Goal: Task Accomplishment & Management: Complete application form

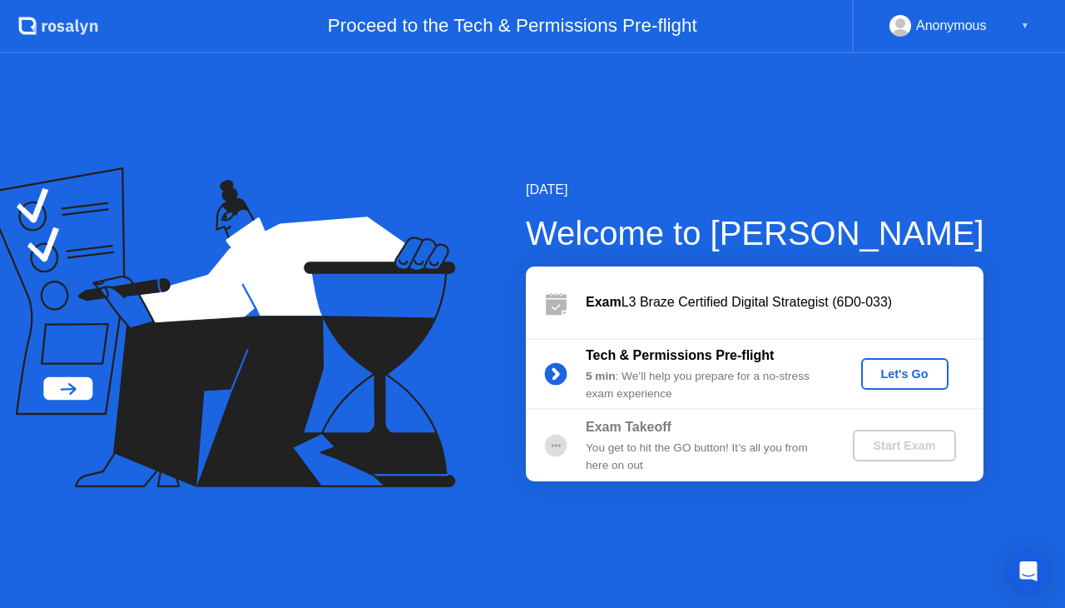
click at [917, 371] on div "Let's Go" at bounding box center [905, 373] width 74 height 13
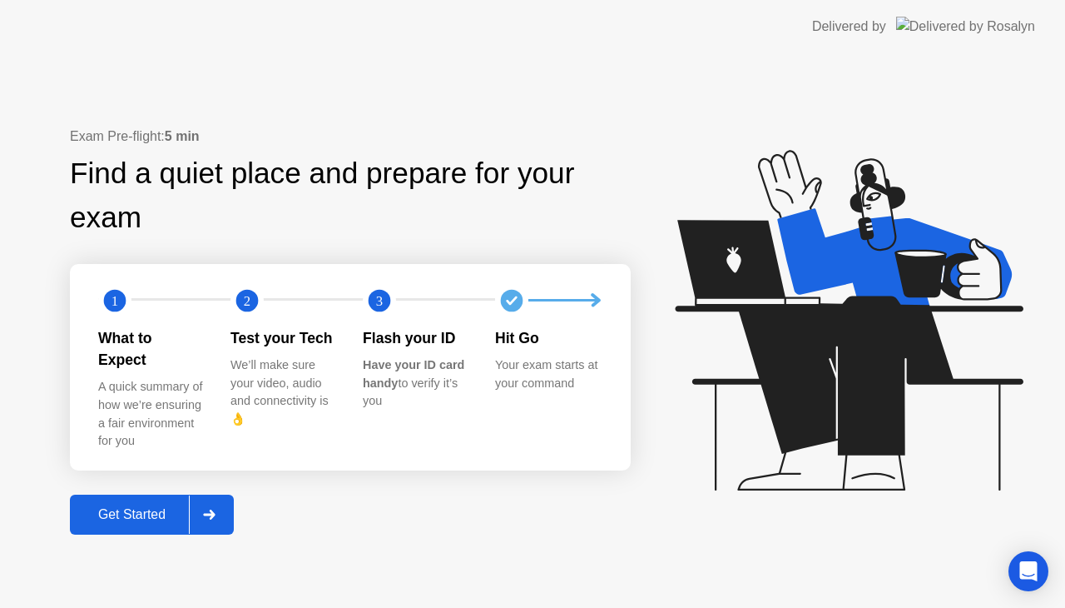
click at [132, 509] on div "Get Started" at bounding box center [132, 514] width 114 height 15
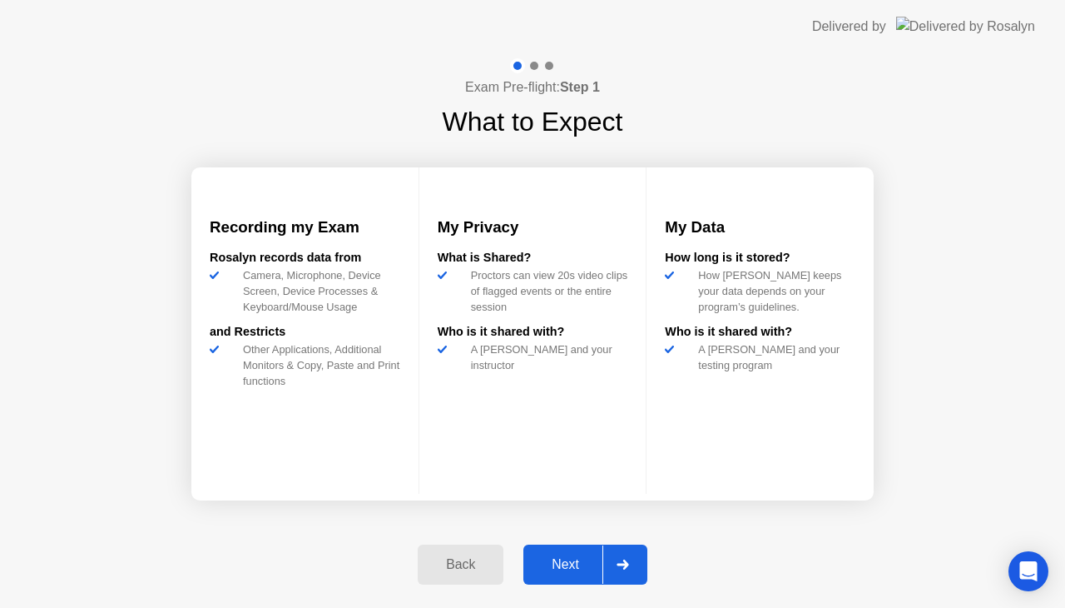
click at [575, 557] on div "Next" at bounding box center [566, 564] width 74 height 15
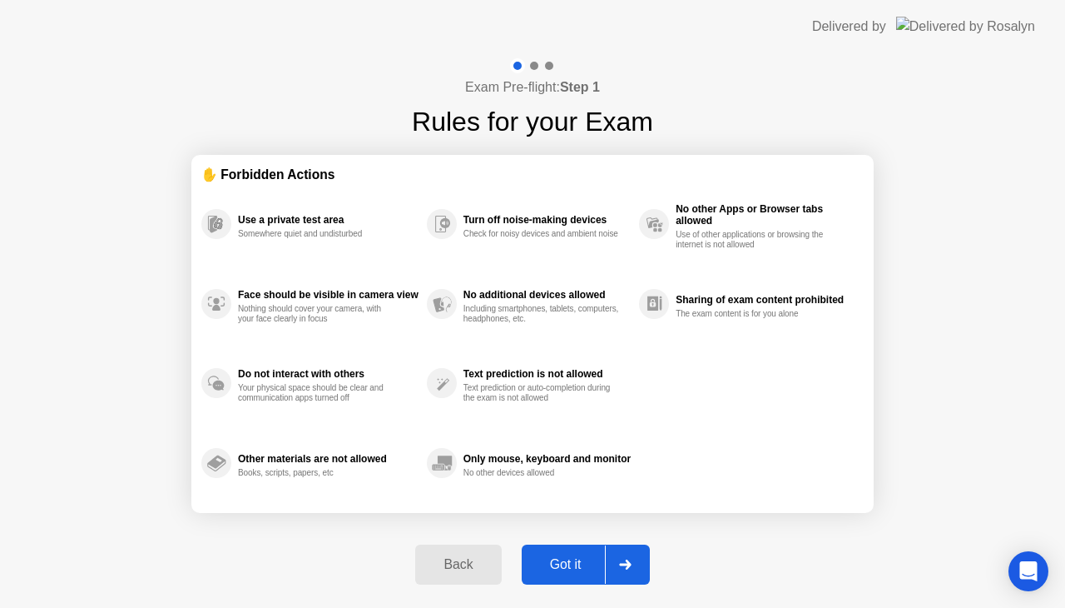
click at [575, 557] on div "Got it" at bounding box center [566, 564] width 78 height 15
select select "**********"
select select "*******"
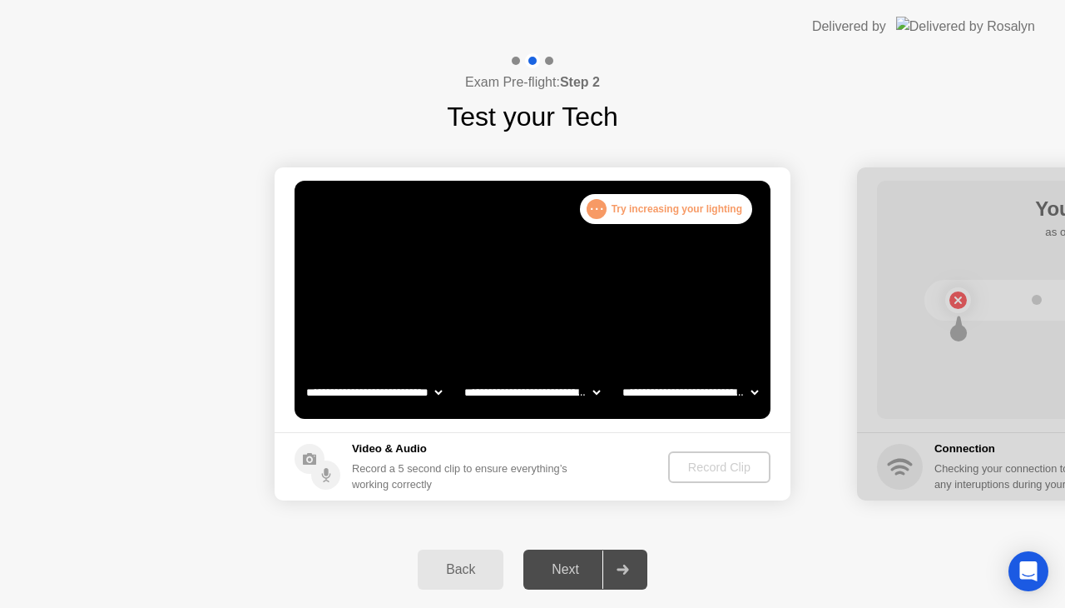
click at [592, 197] on div ". . . Try increasing your lighting" at bounding box center [666, 209] width 172 height 30
click at [596, 210] on div ". . ." at bounding box center [597, 209] width 20 height 20
click at [516, 253] on video at bounding box center [533, 300] width 476 height 238
click at [445, 562] on div "Back" at bounding box center [461, 569] width 76 height 15
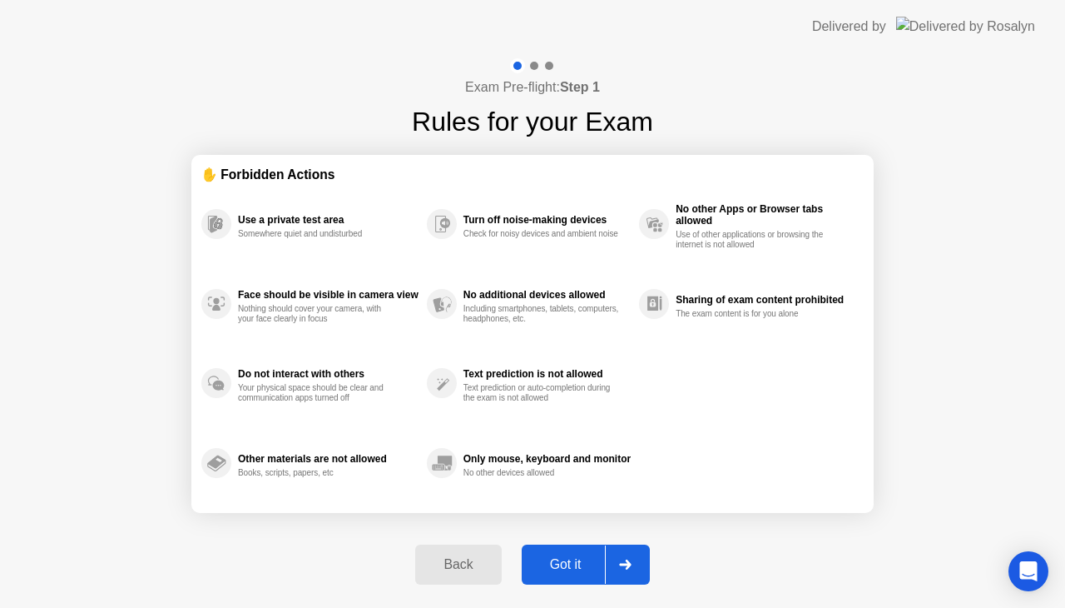
click at [579, 557] on div "Got it" at bounding box center [566, 564] width 78 height 15
select select "**********"
select select "*******"
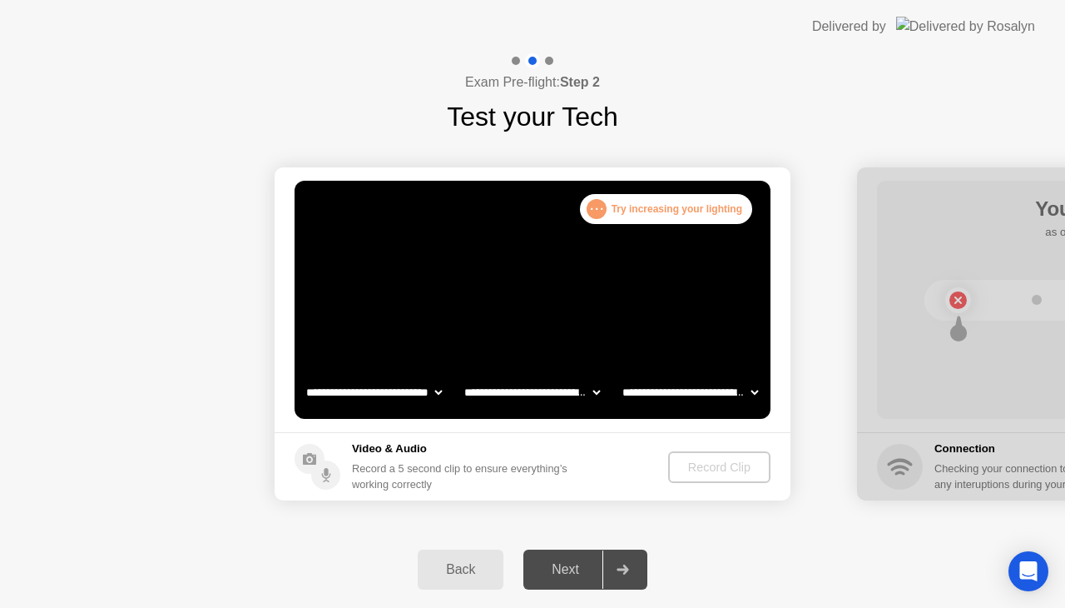
click at [579, 564] on div "Next" at bounding box center [566, 569] width 74 height 15
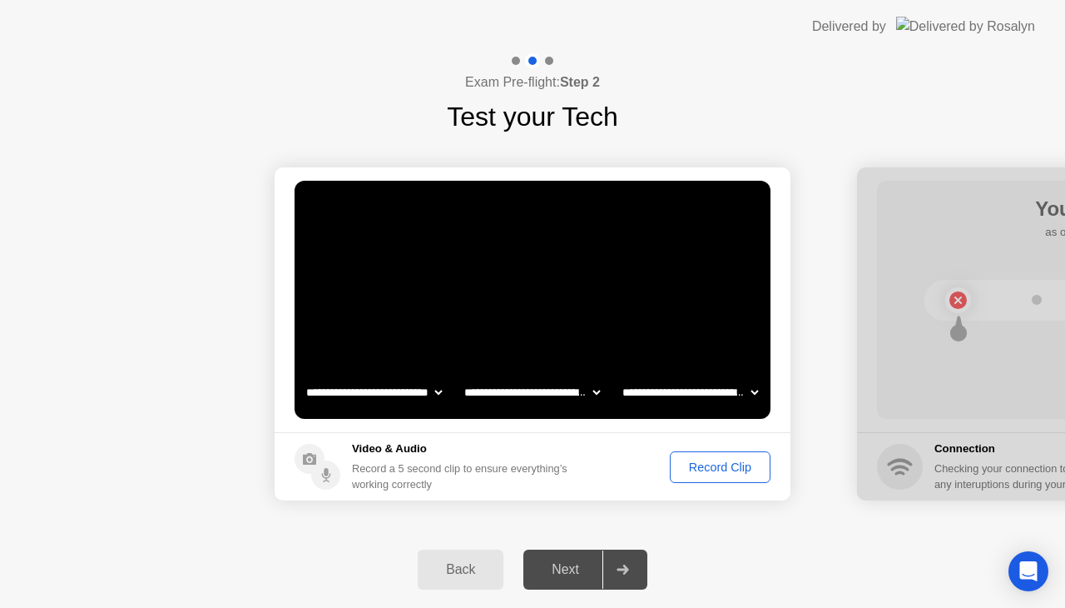
click at [699, 463] on div "Record Clip" at bounding box center [720, 466] width 89 height 13
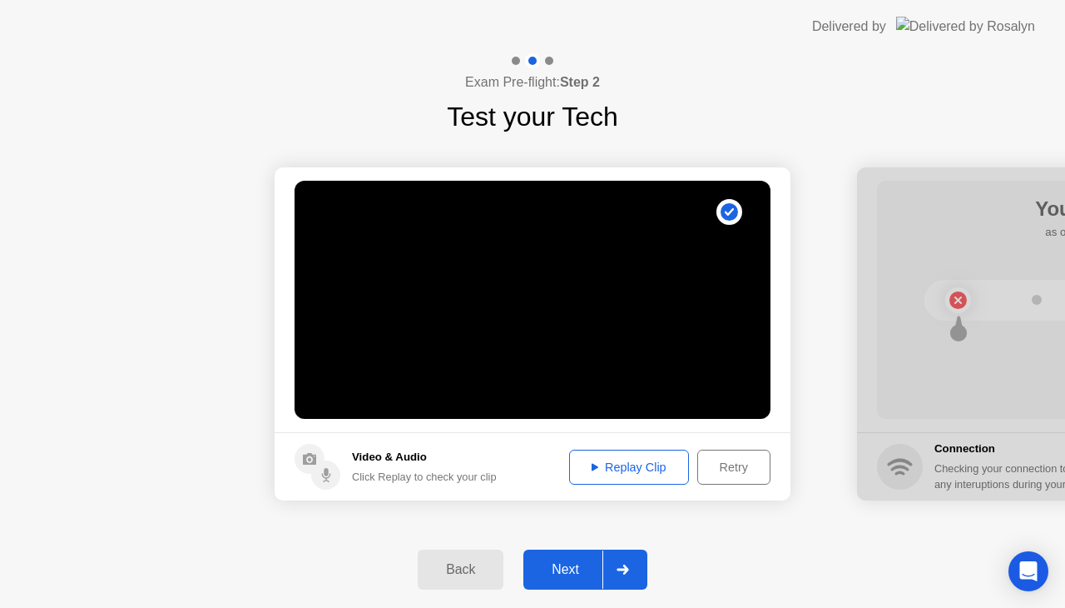
click at [624, 471] on div "Replay Clip" at bounding box center [629, 466] width 108 height 13
click at [576, 574] on div "Next" at bounding box center [566, 569] width 74 height 15
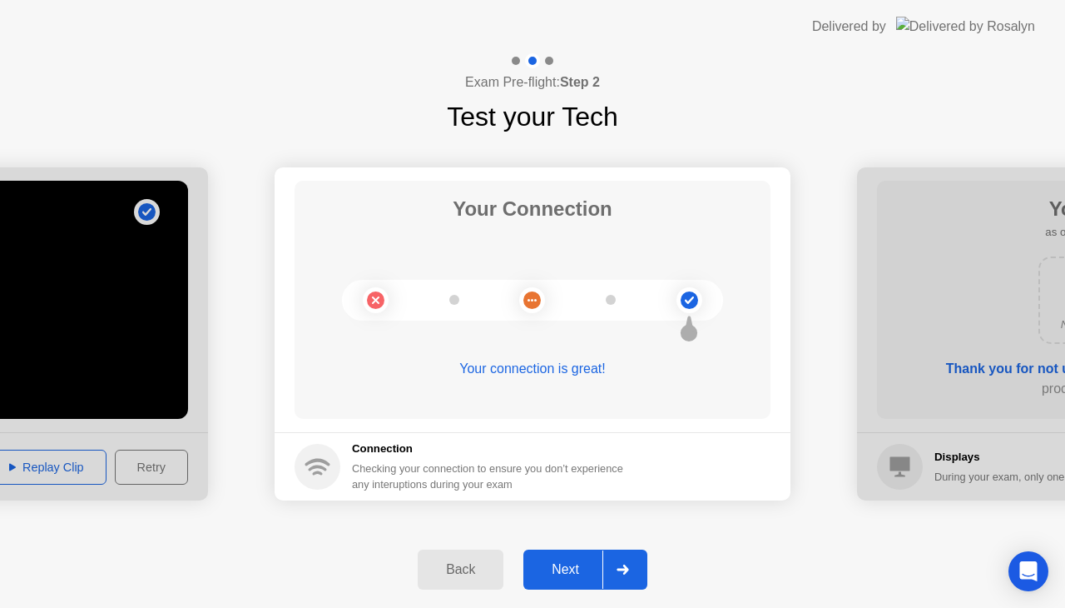
click at [571, 570] on div "Next" at bounding box center [566, 569] width 74 height 15
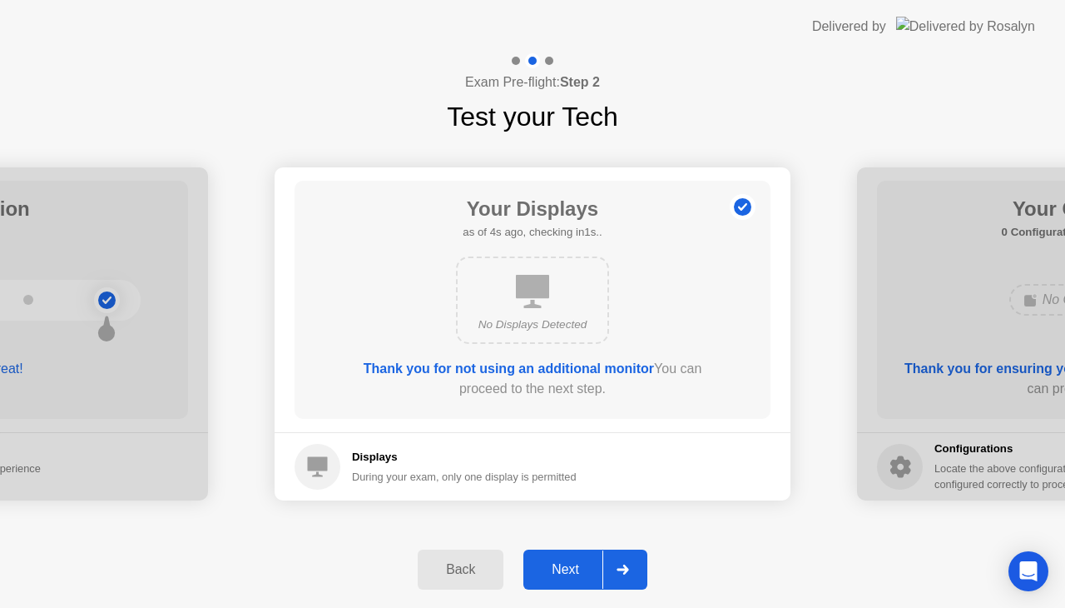
click at [571, 570] on div "Next" at bounding box center [566, 569] width 74 height 15
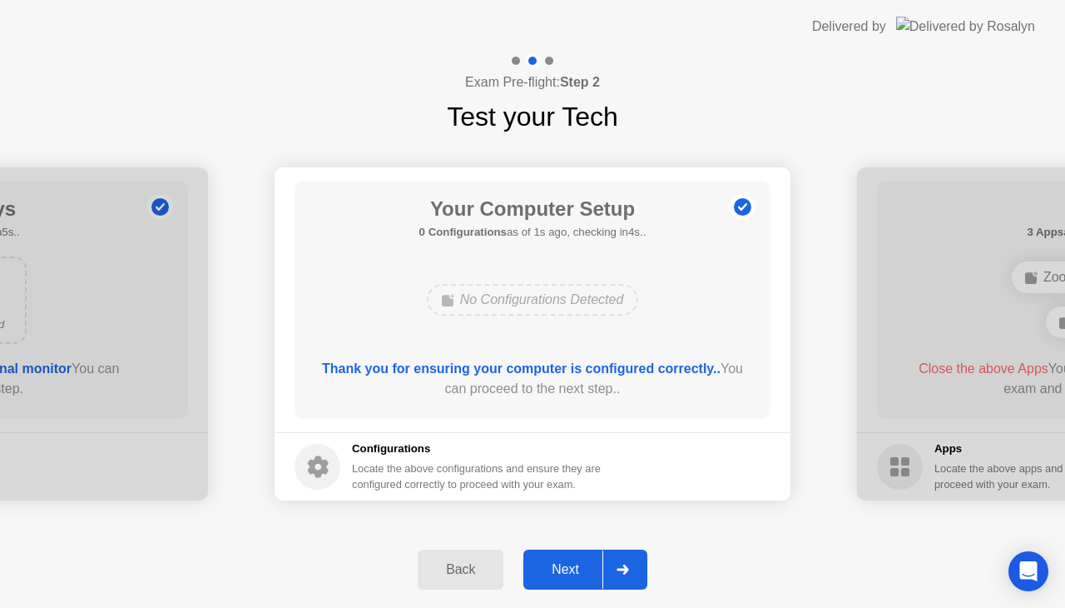
click at [571, 570] on div "Next" at bounding box center [566, 569] width 74 height 15
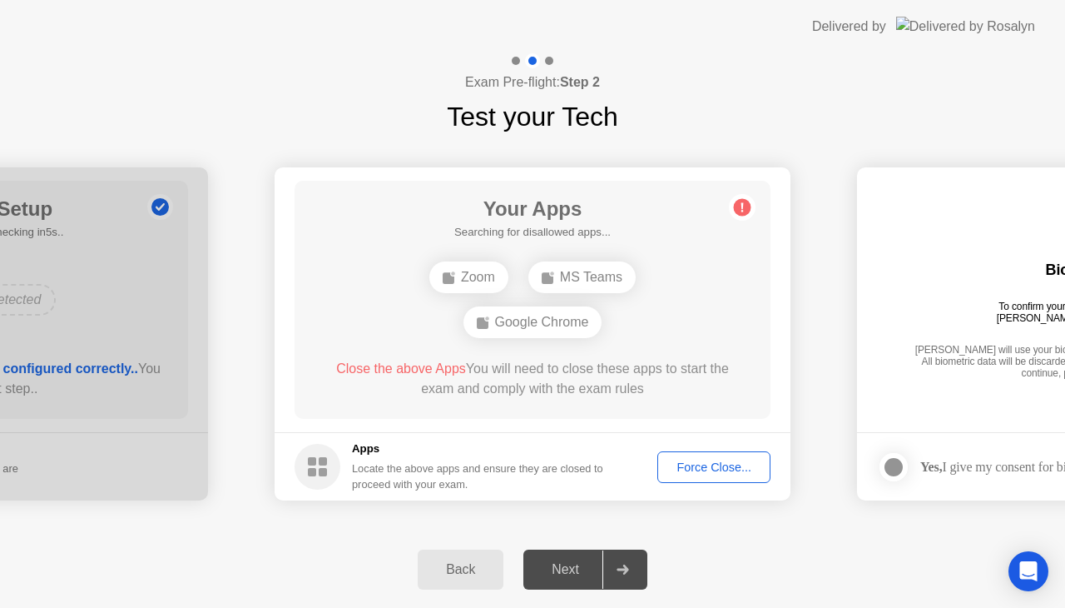
click at [703, 464] on div "Force Close..." at bounding box center [714, 466] width 102 height 13
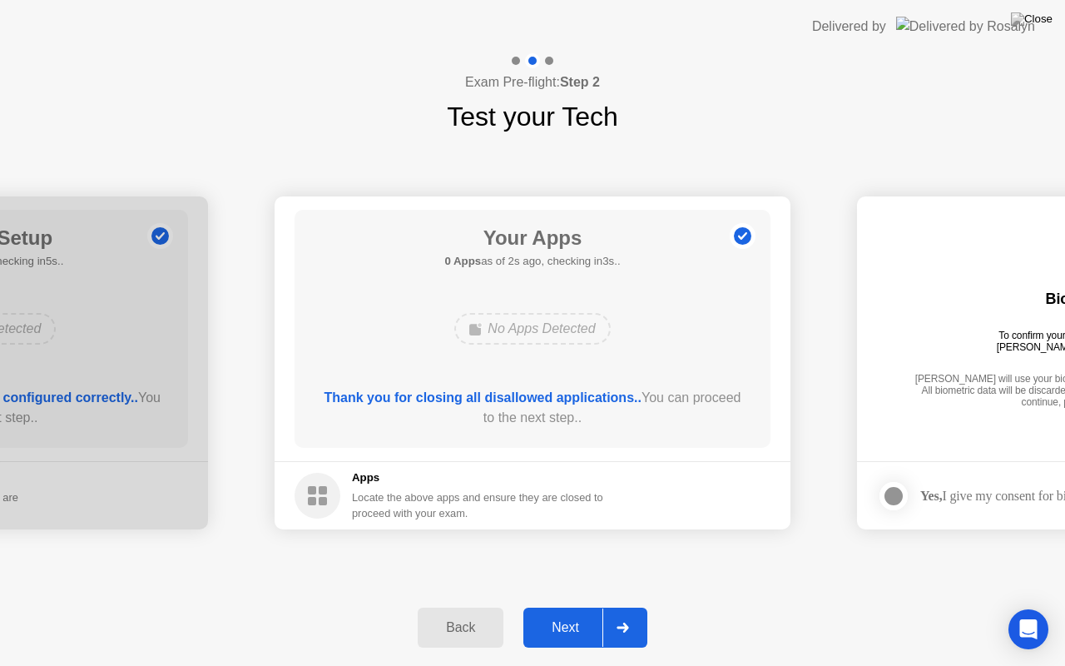
click at [569, 607] on div "Next" at bounding box center [566, 627] width 74 height 15
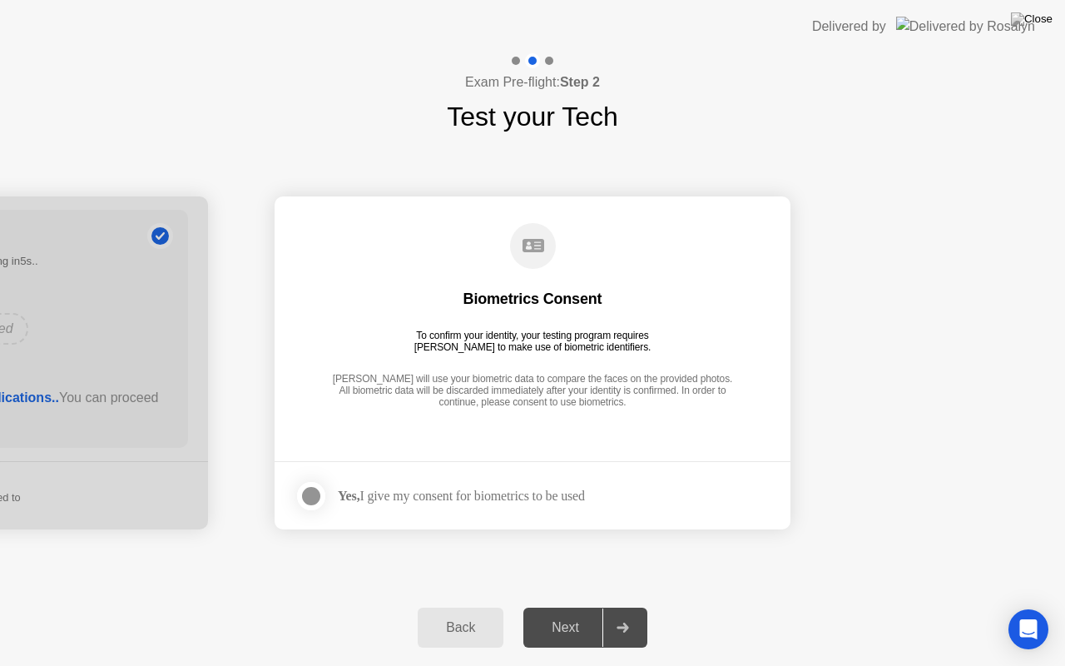
click at [305, 501] on div at bounding box center [311, 496] width 20 height 20
click at [562, 607] on div "Next" at bounding box center [566, 627] width 74 height 15
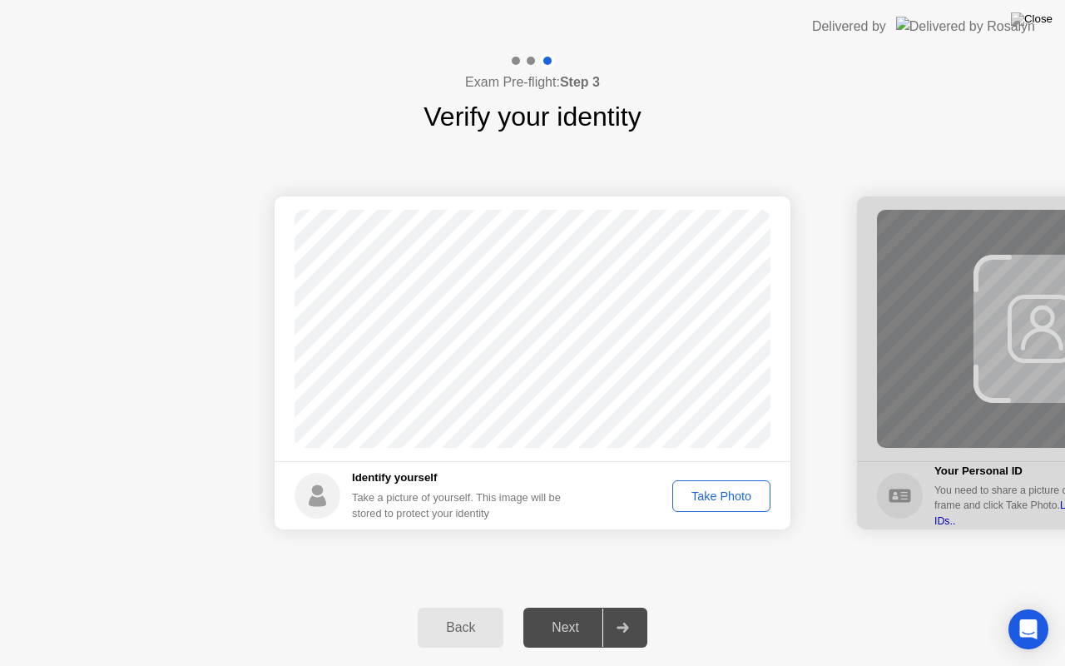
click at [715, 499] on div "Take Photo" at bounding box center [721, 495] width 87 height 13
click at [716, 498] on div "Retake" at bounding box center [732, 495] width 65 height 13
click at [716, 498] on div "Take Photo" at bounding box center [721, 495] width 87 height 13
click at [574, 607] on div "Next" at bounding box center [566, 627] width 74 height 15
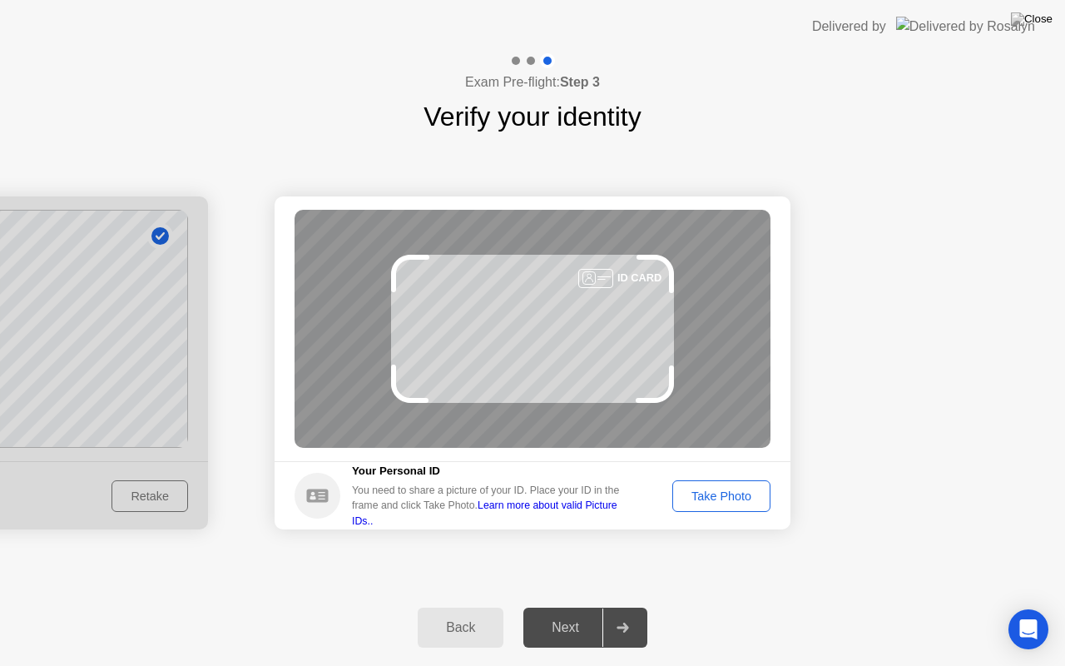
click at [730, 489] on div "Take Photo" at bounding box center [721, 495] width 87 height 13
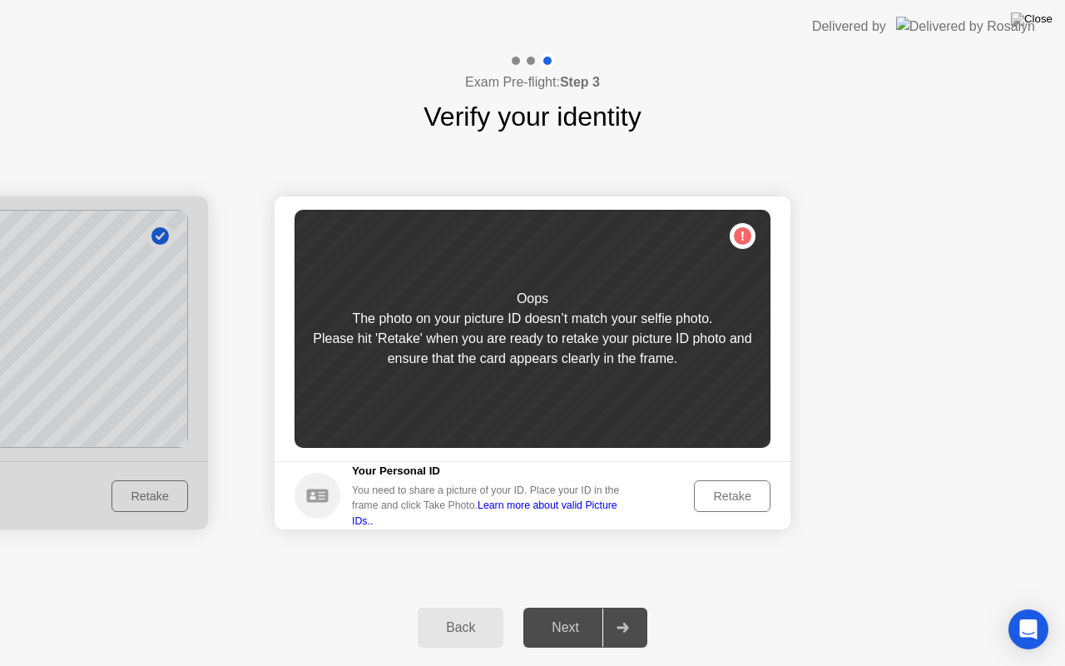
click at [730, 489] on div "Retake" at bounding box center [732, 495] width 65 height 13
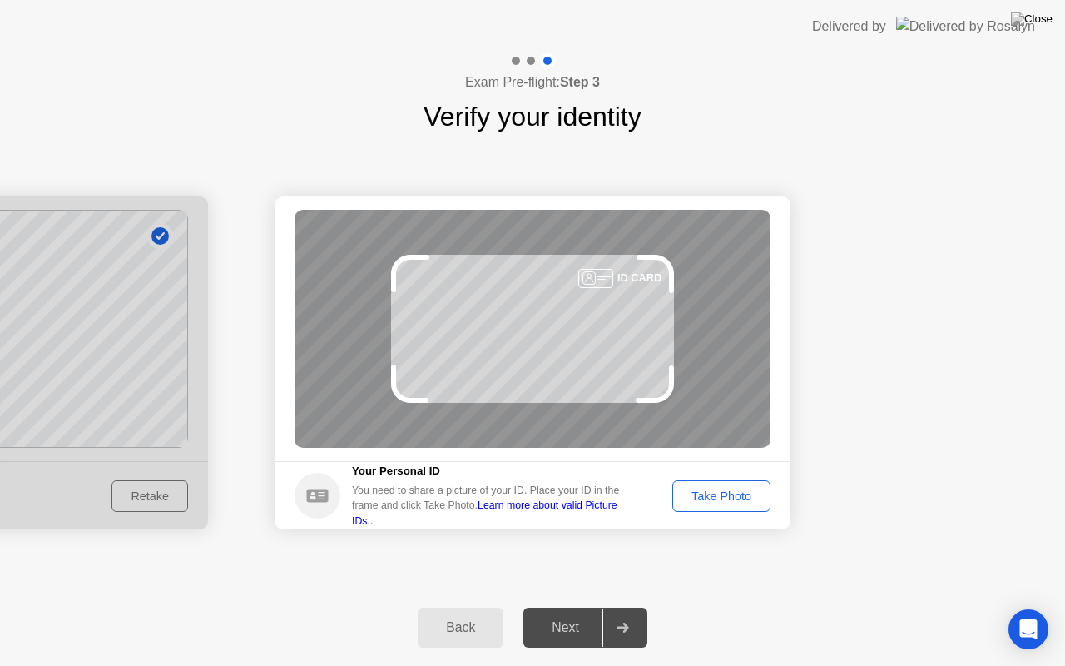
click at [730, 489] on div "Take Photo" at bounding box center [721, 495] width 87 height 13
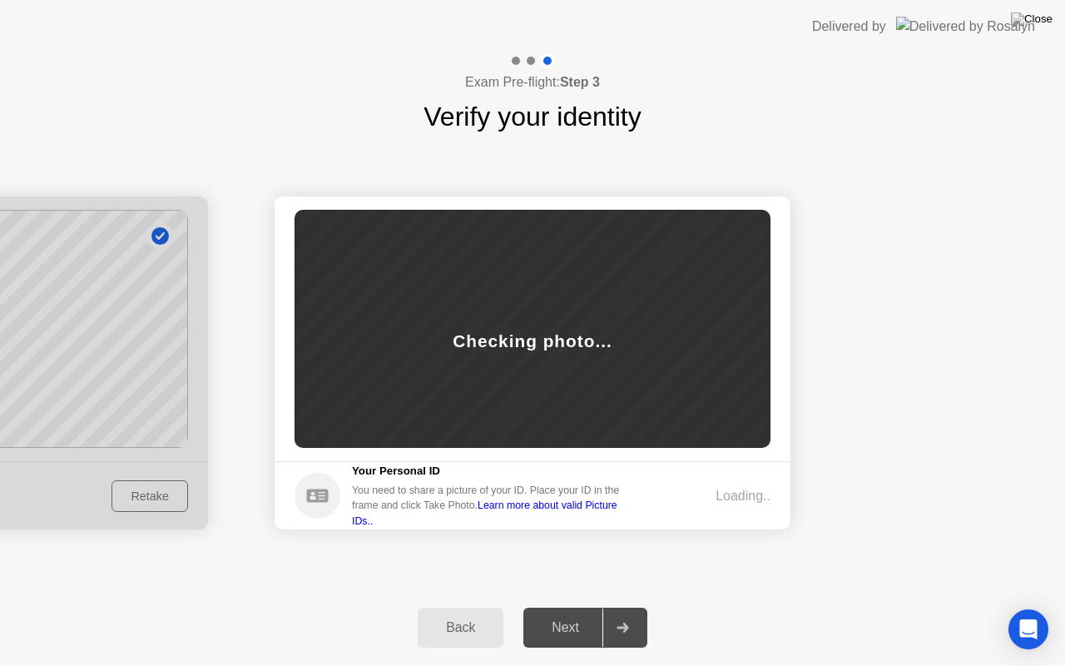
click at [730, 487] on div "Loading.." at bounding box center [743, 496] width 55 height 20
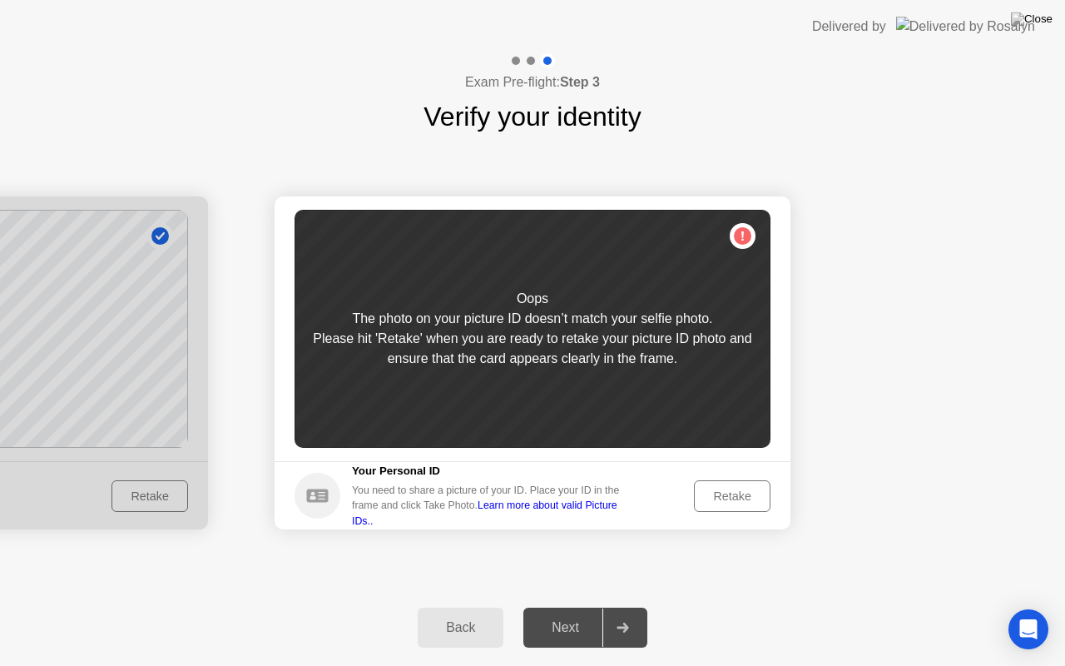
click at [730, 489] on div "Retake" at bounding box center [732, 495] width 65 height 13
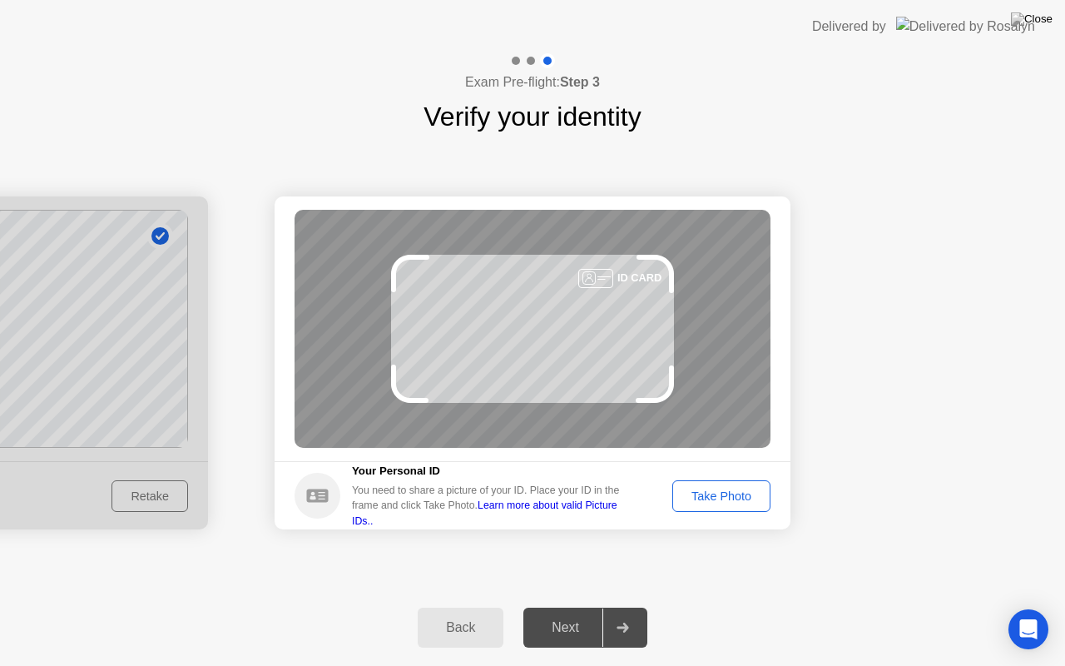
click at [730, 489] on div "Take Photo" at bounding box center [721, 495] width 87 height 13
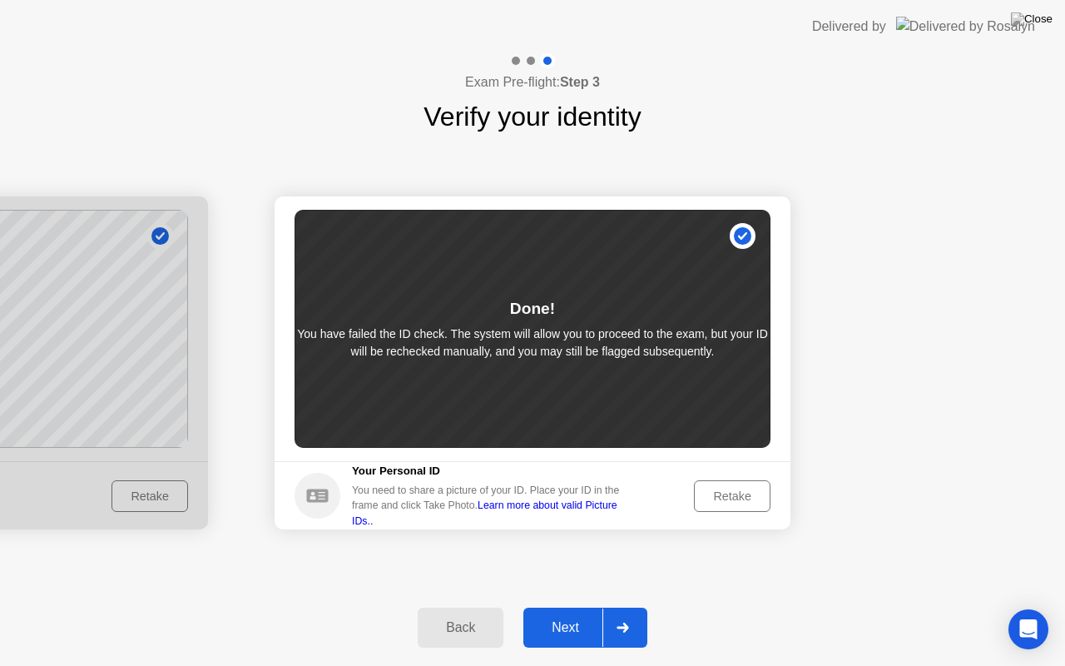
click at [730, 489] on div "Retake" at bounding box center [732, 495] width 65 height 13
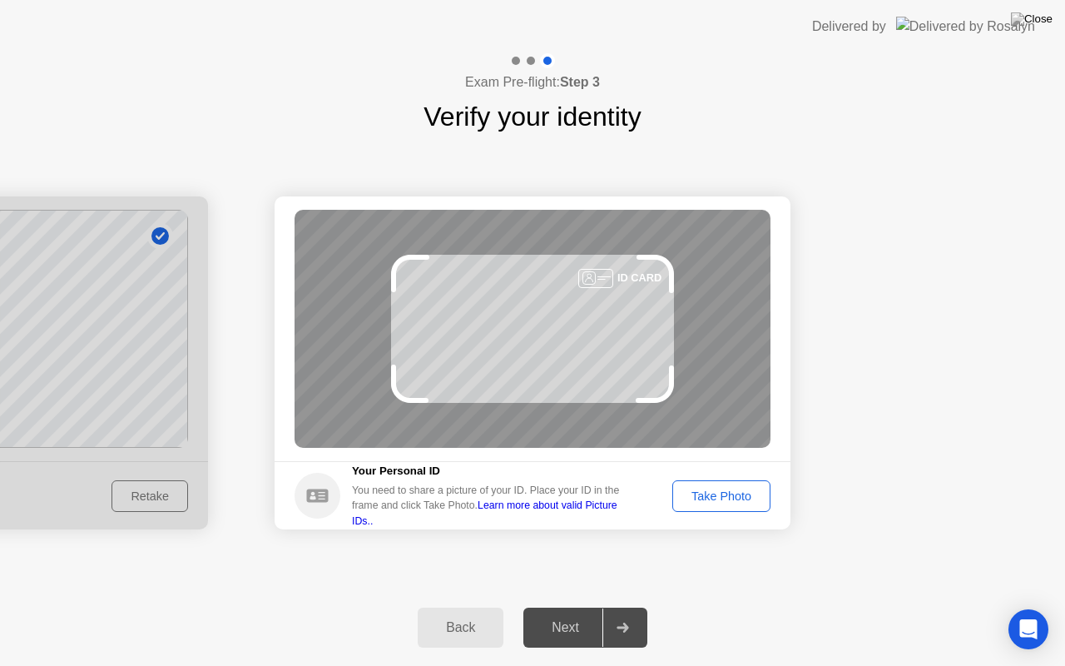
click at [730, 489] on div "Take Photo" at bounding box center [721, 495] width 87 height 13
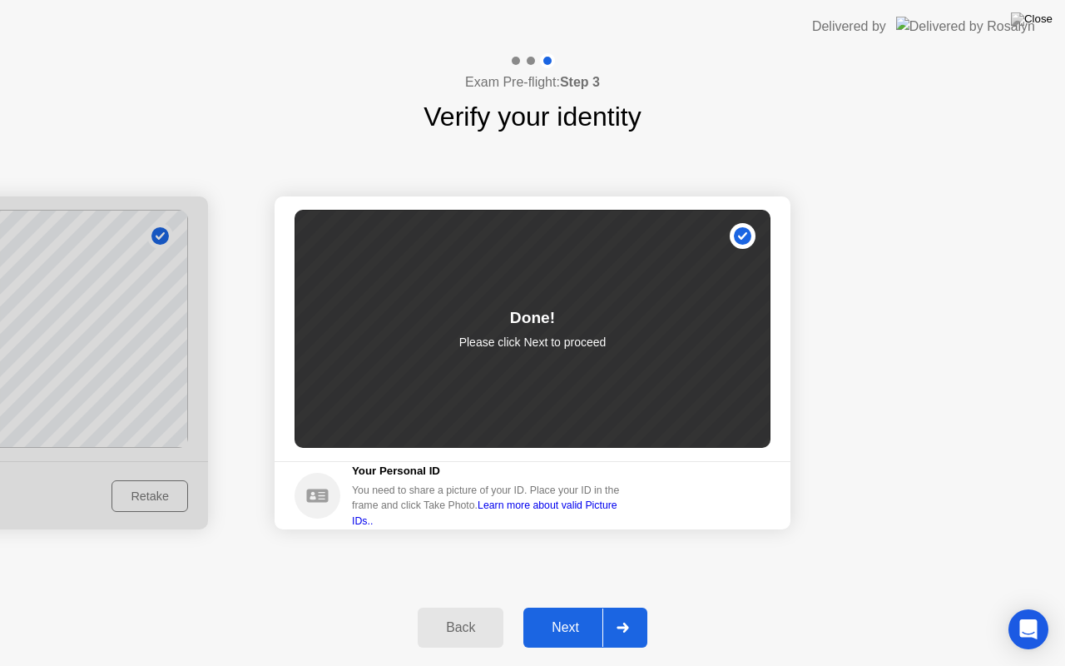
click at [574, 607] on div "Next" at bounding box center [566, 627] width 74 height 15
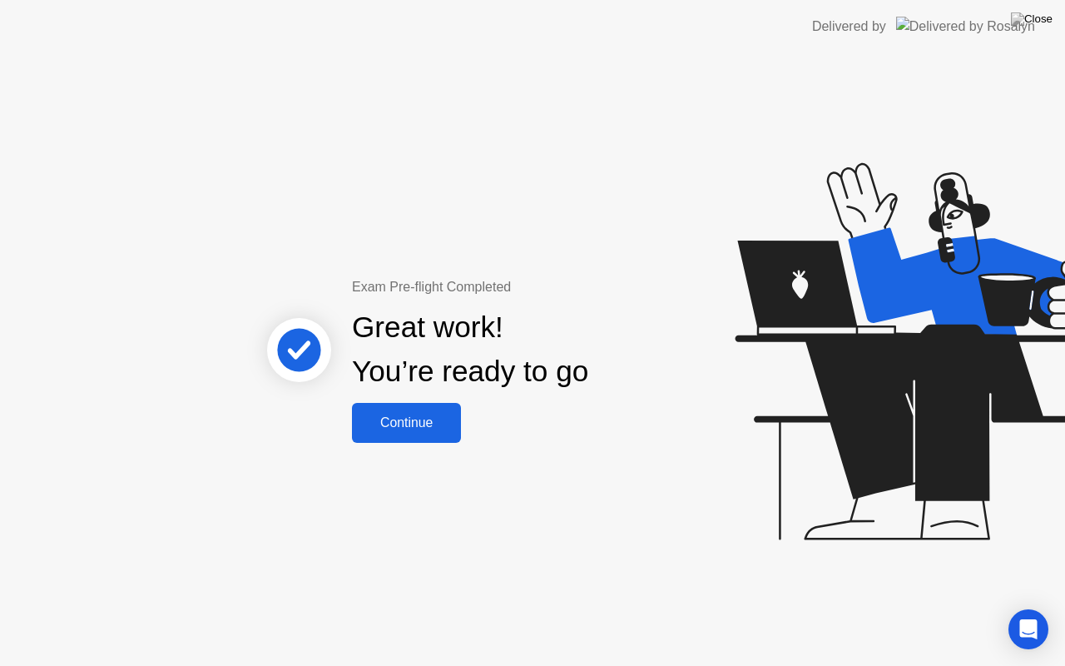
click at [375, 419] on div "Continue" at bounding box center [406, 422] width 99 height 15
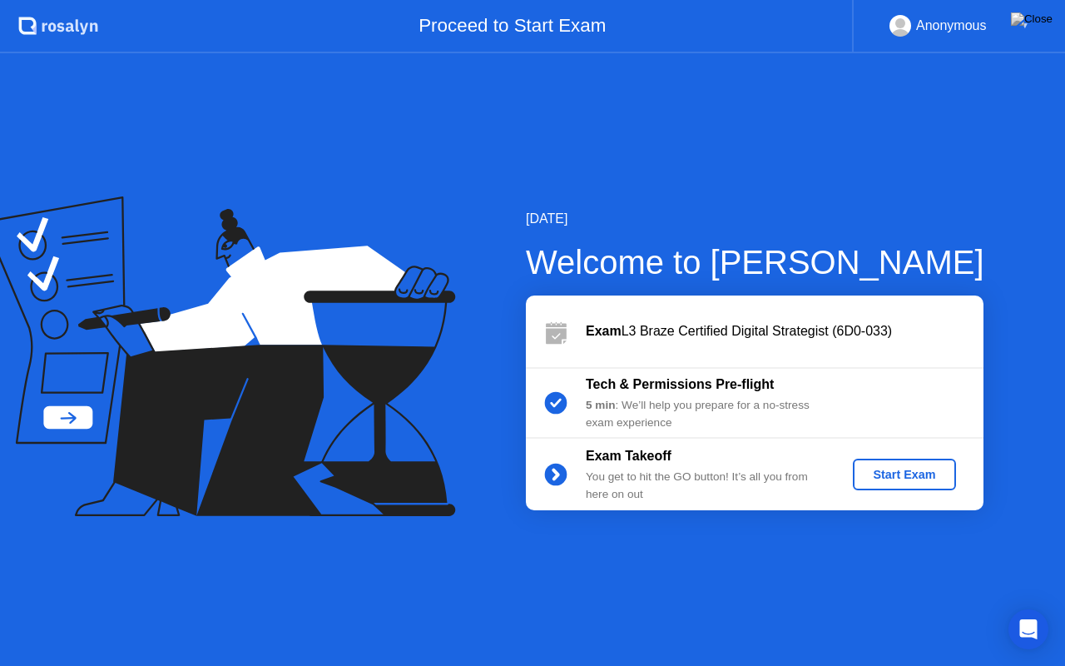
click at [909, 475] on div "Start Exam" at bounding box center [904, 474] width 89 height 13
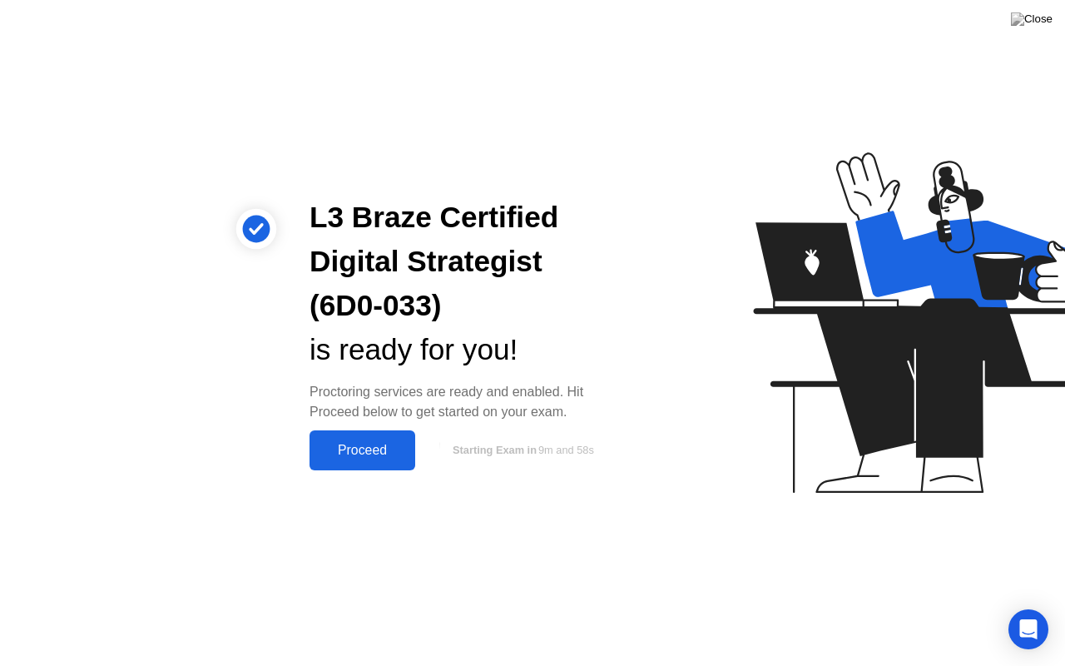
click at [378, 455] on div "Proceed" at bounding box center [363, 450] width 96 height 15
